Goal: Find specific page/section

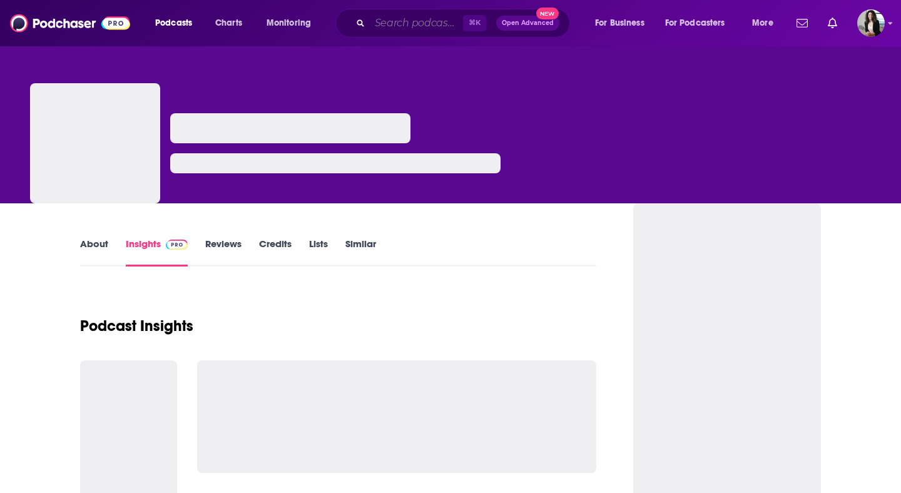
click at [435, 26] on input "Search podcasts, credits, & more..." at bounding box center [416, 23] width 93 height 20
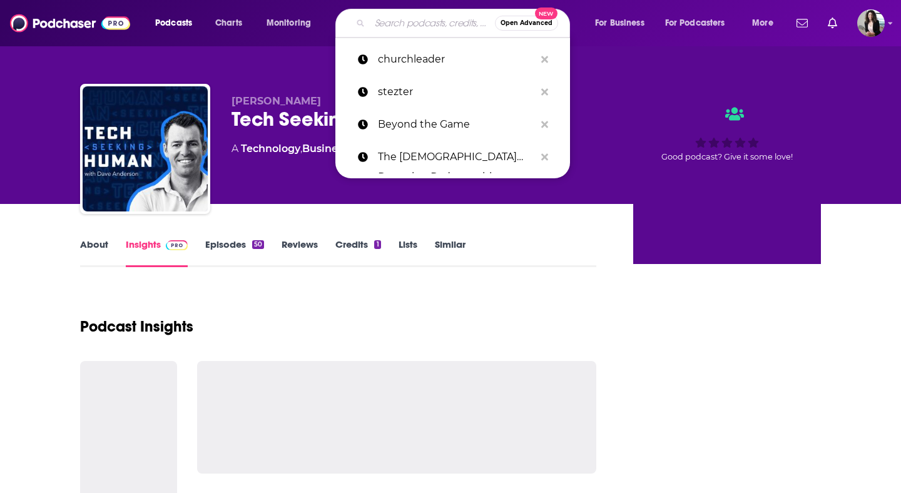
paste input "Beyond the 12"
type input "Beyond the 12"
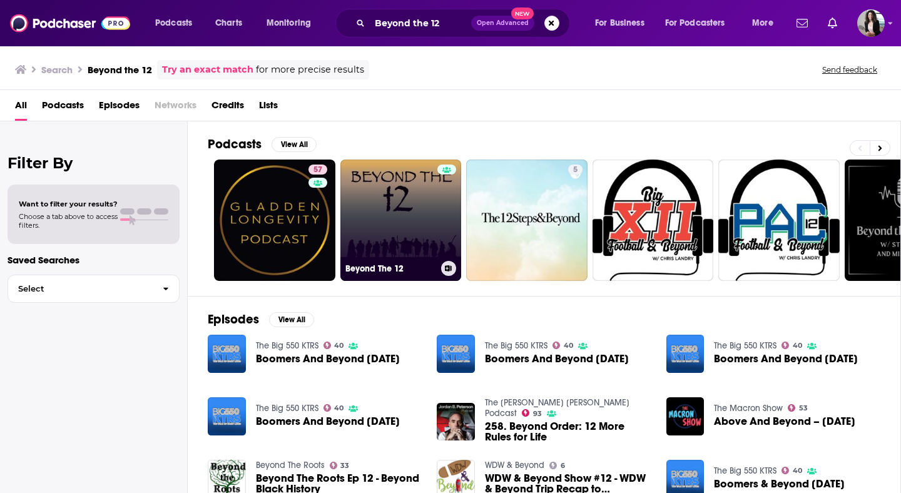
click at [420, 198] on link "Beyond The 12" at bounding box center [400, 220] width 121 height 121
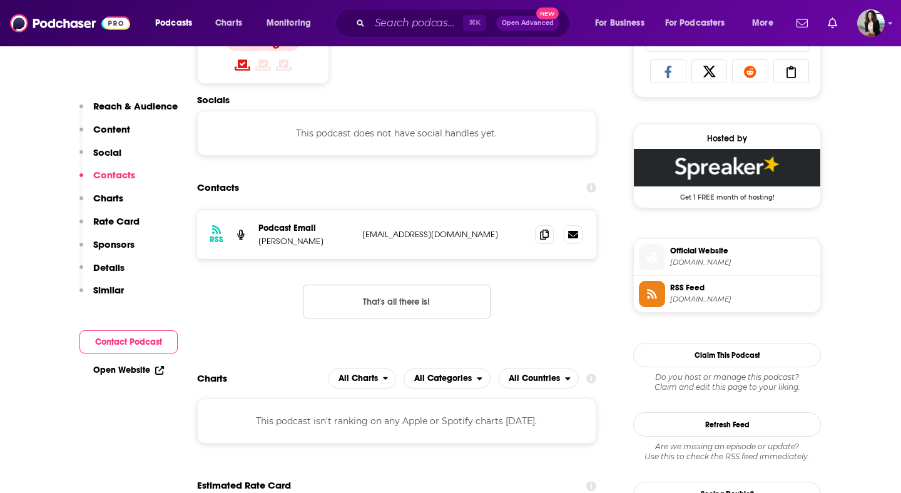
scroll to position [855, 0]
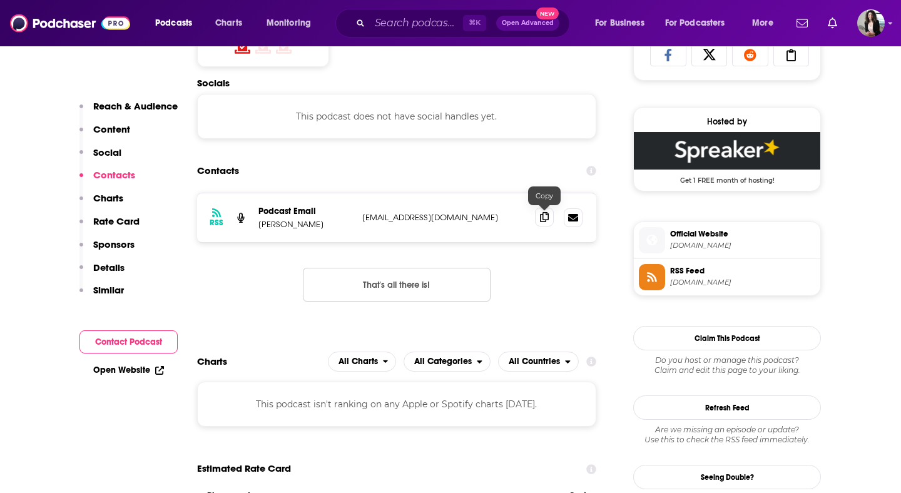
click at [543, 216] on icon at bounding box center [544, 217] width 9 height 10
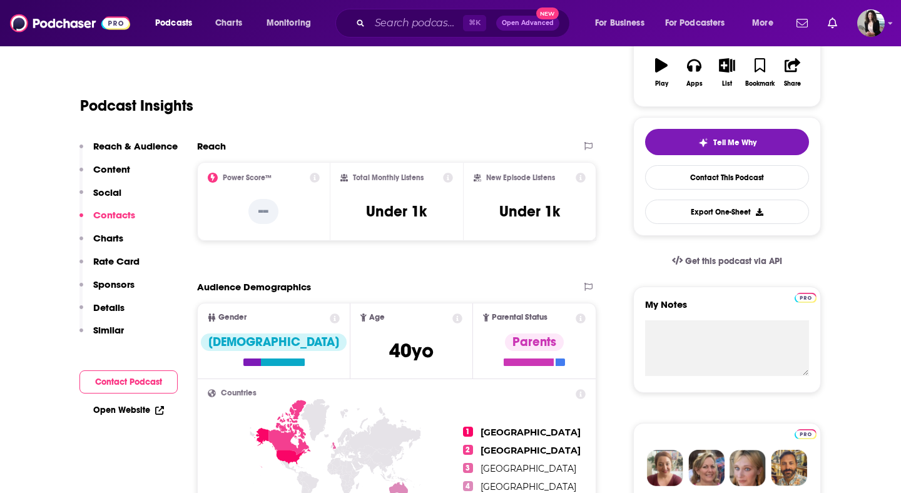
scroll to position [0, 0]
